Goal: Find specific page/section: Find specific page/section

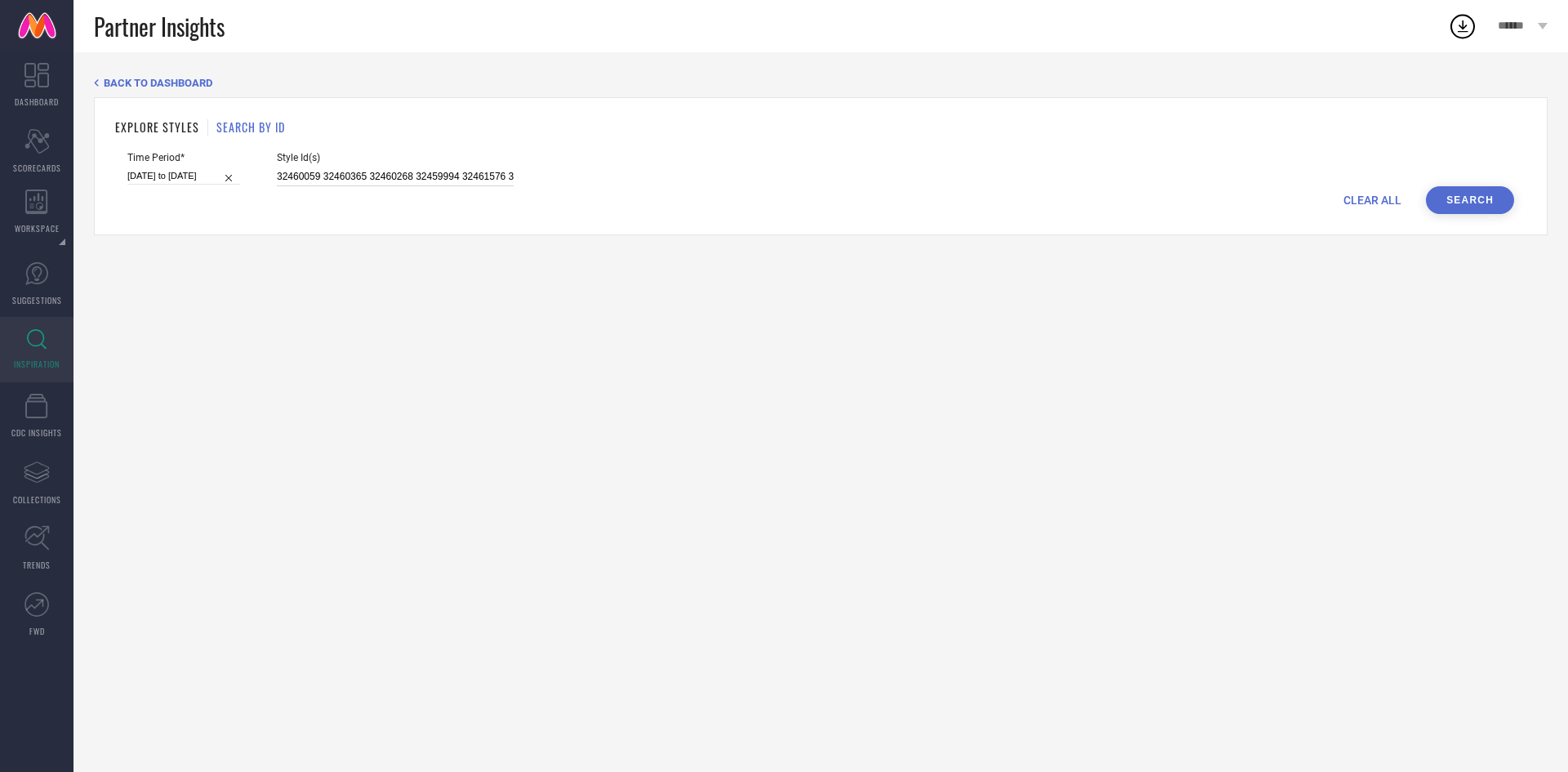
click at [442, 178] on input "32460059 32460365 32460268 32459994 32461576 32460352 32461578 32461583 3246003…" at bounding box center [395, 176] width 237 height 19
paste input "32329938 33357375 25254990 25254978 33251717 33283679 33251650 33283666 33283518"
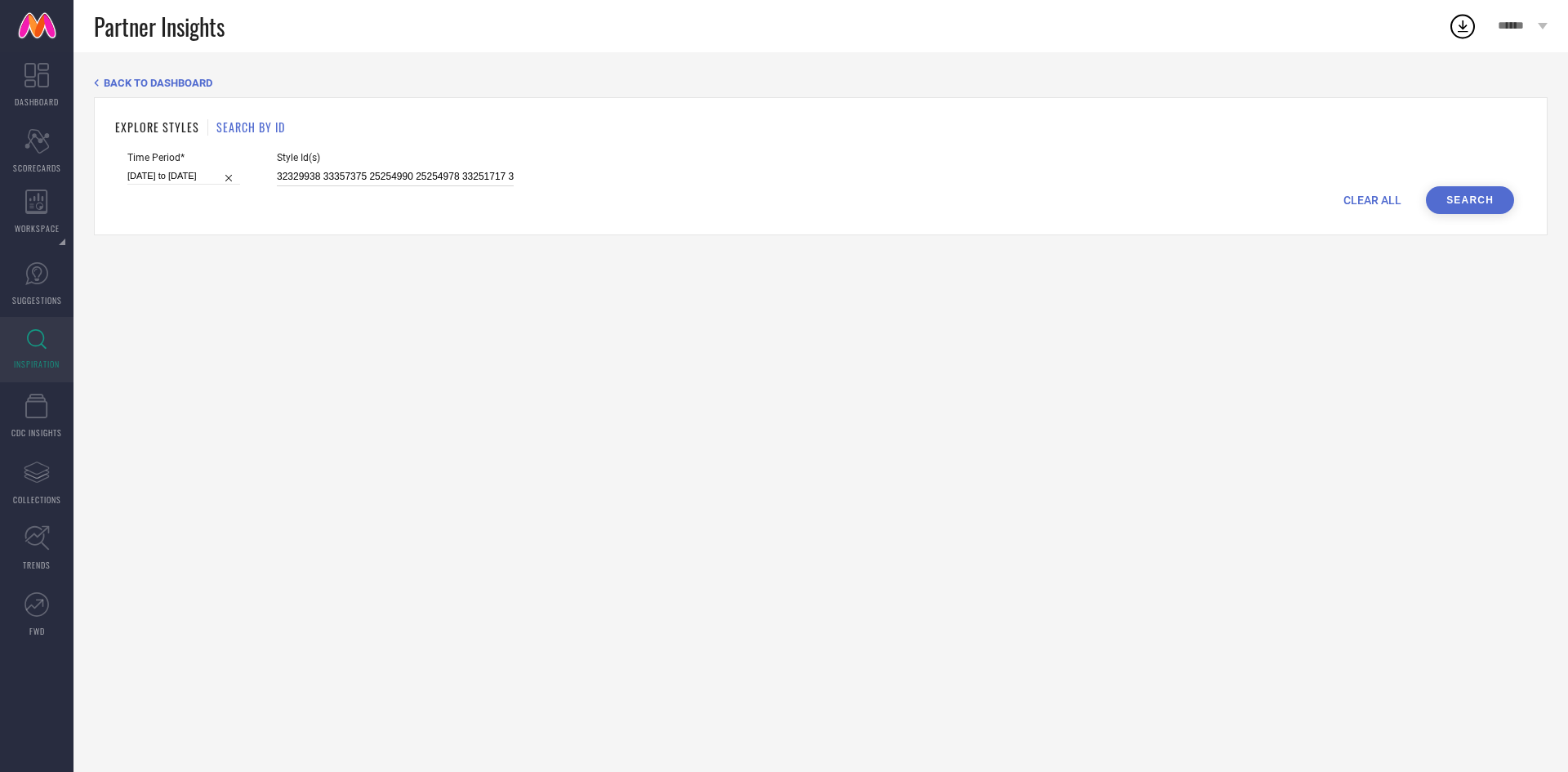
scroll to position [0, 177]
type input "32329938 33357375 25254990 25254978 33251717 33283679 33251650 33283666 33283518"
click at [1480, 204] on button "Search" at bounding box center [1471, 200] width 88 height 28
